Goal: Find specific page/section: Find specific page/section

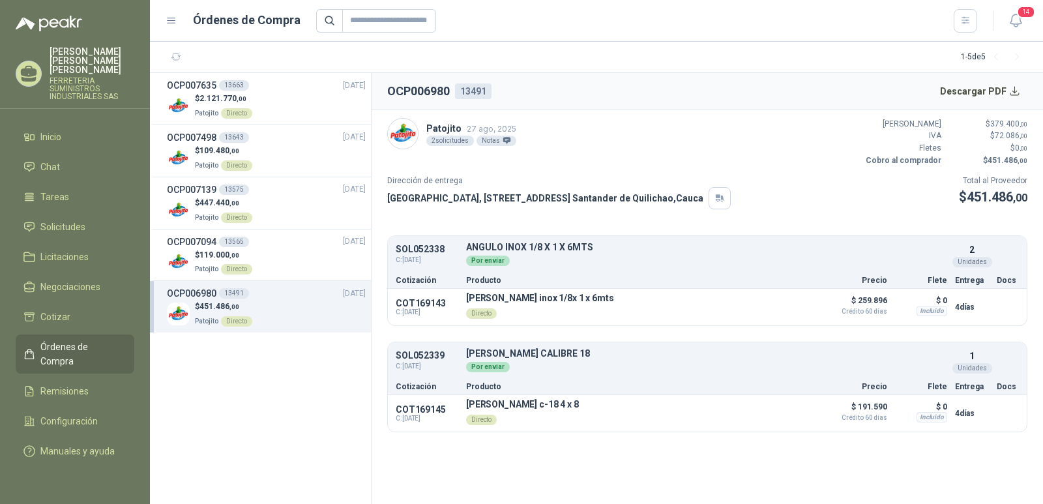
click at [60, 340] on span "Órdenes de Compra" at bounding box center [80, 354] width 81 height 29
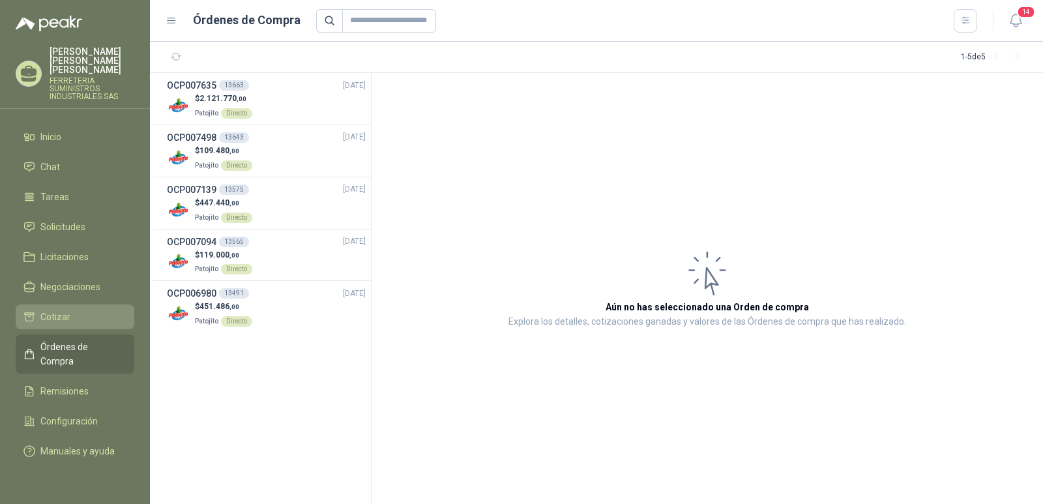
click at [53, 310] on span "Cotizar" at bounding box center [55, 317] width 30 height 14
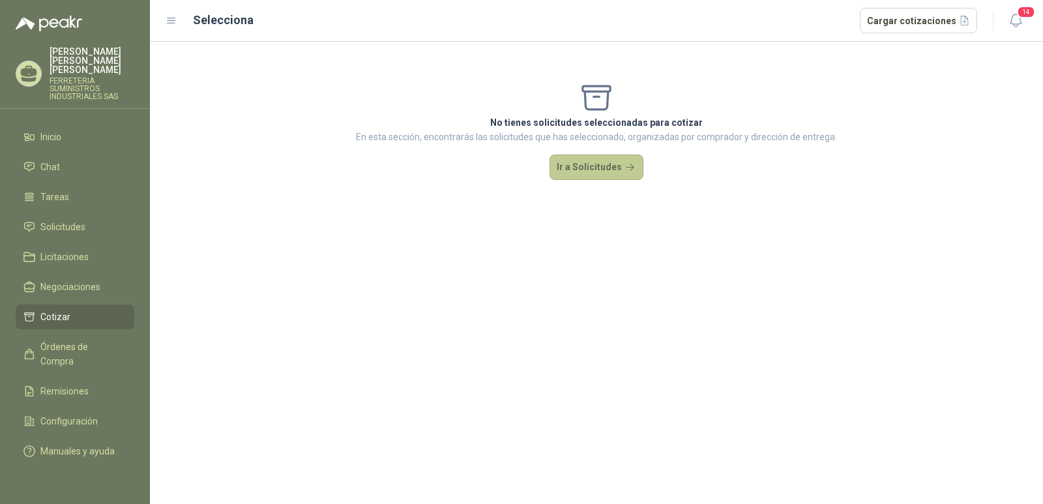
click at [587, 160] on button "Ir a Solicitudes" at bounding box center [596, 167] width 94 height 26
